Goal: Check status

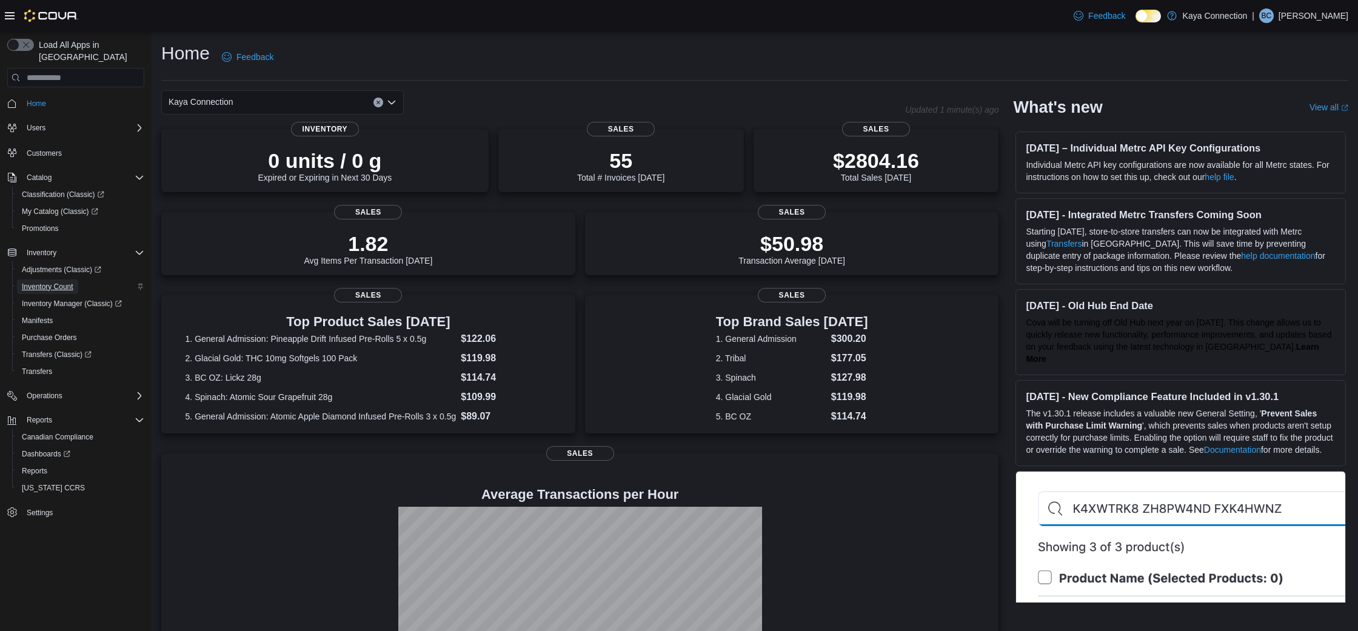
click at [65, 282] on span "Inventory Count" at bounding box center [48, 287] width 52 height 10
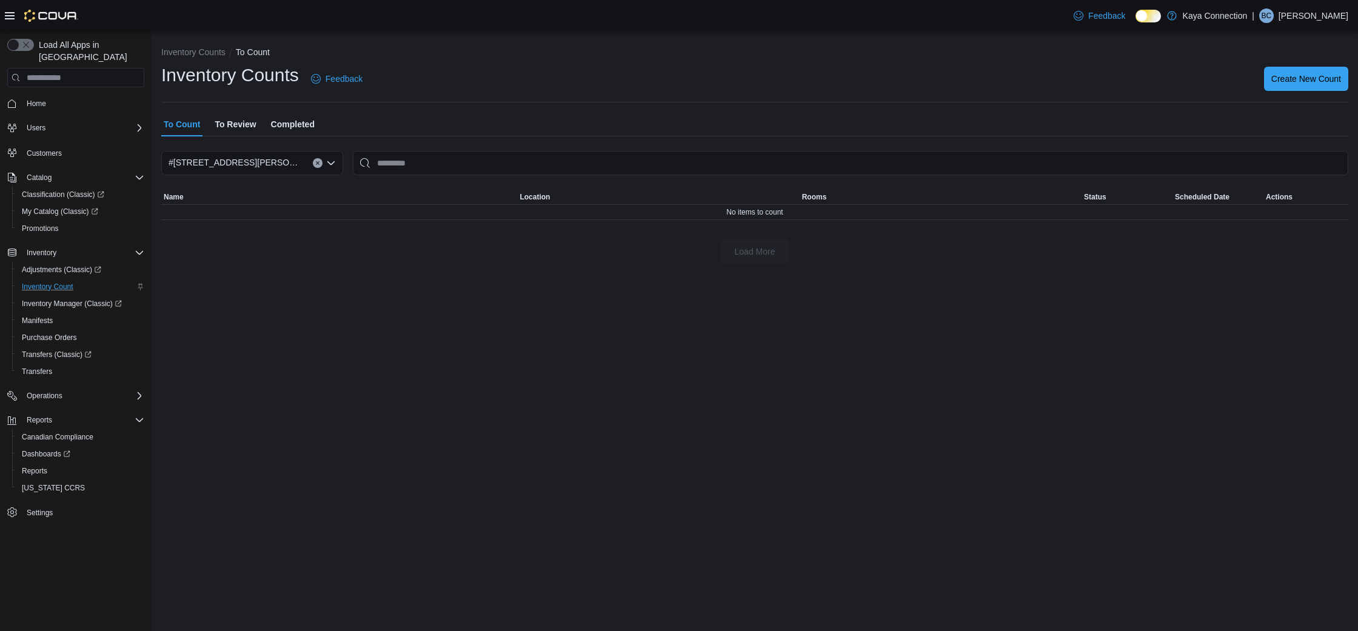
click at [246, 124] on span "To Review" at bounding box center [235, 124] width 41 height 24
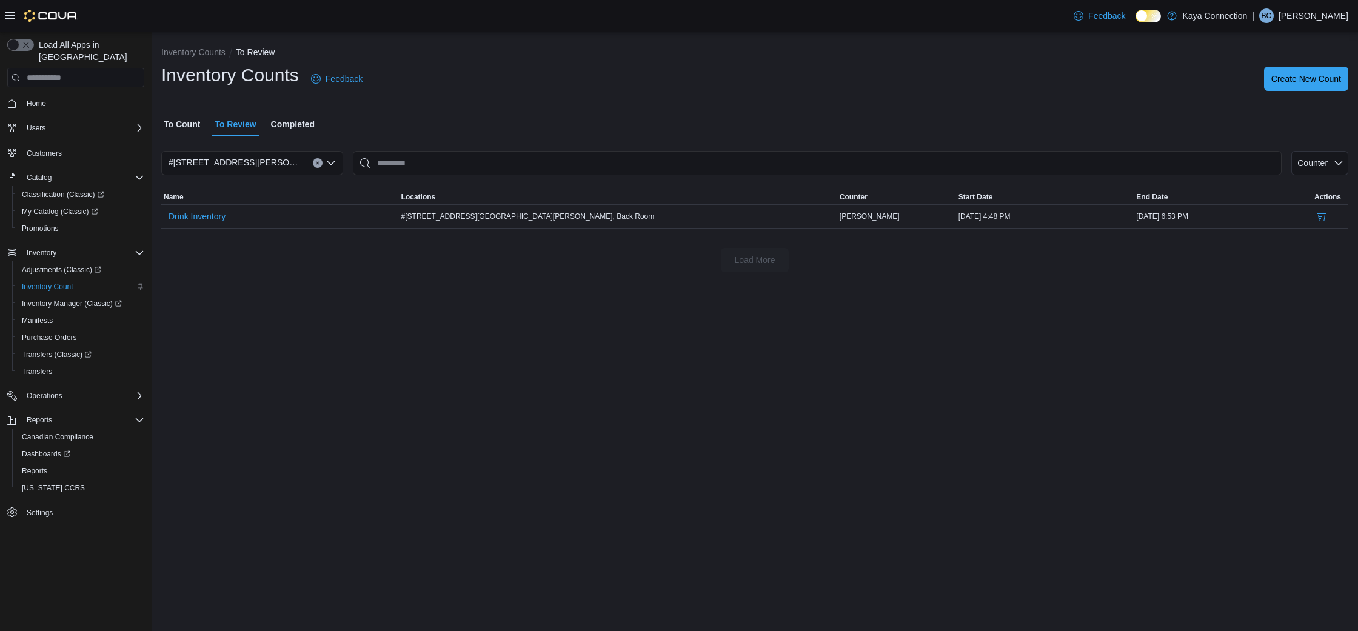
click at [305, 119] on span "Completed" at bounding box center [293, 124] width 44 height 24
